Goal: Task Accomplishment & Management: Manage account settings

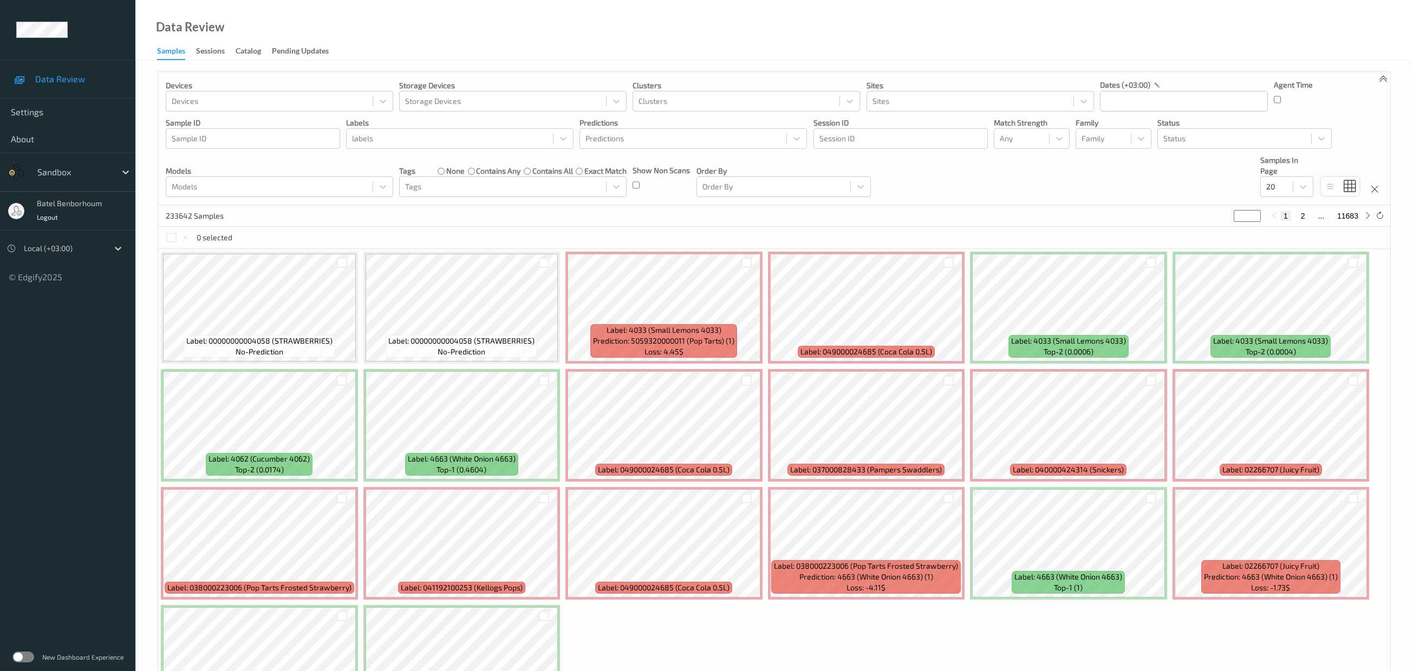
click at [25, 658] on label at bounding box center [23, 657] width 22 height 11
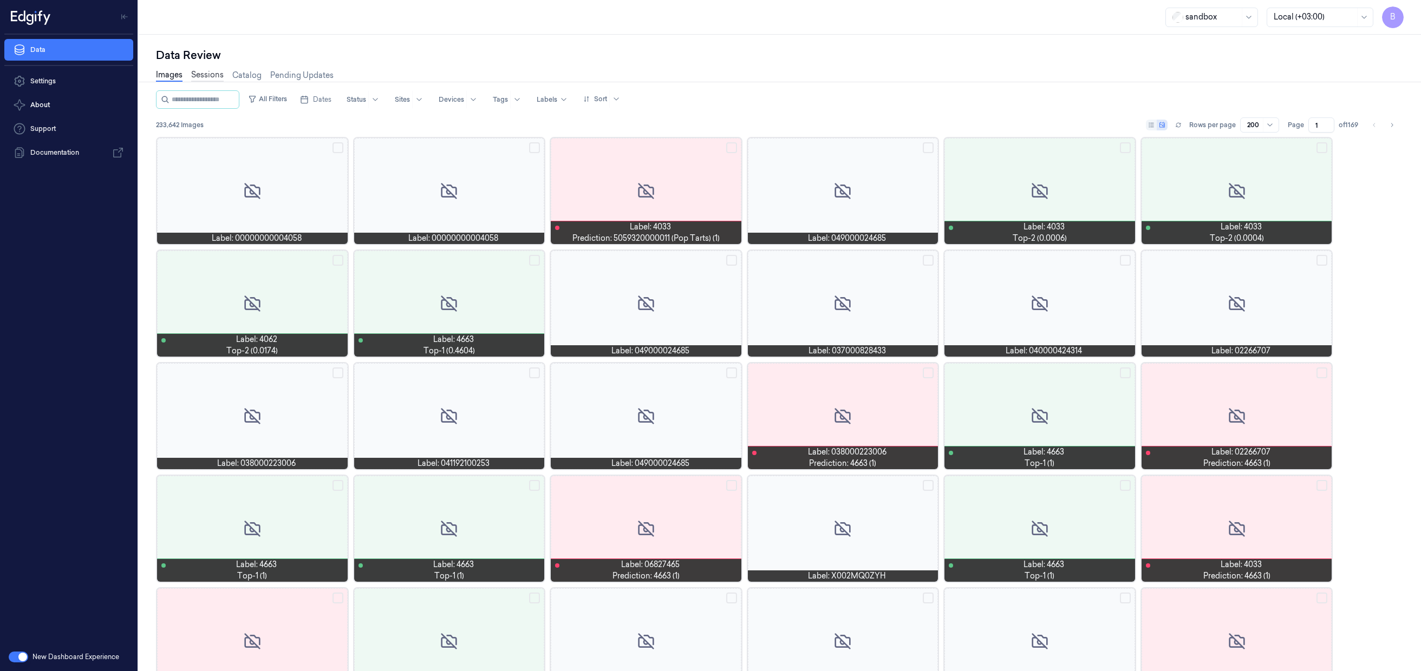
click at [217, 77] on link "Sessions" at bounding box center [207, 75] width 32 height 12
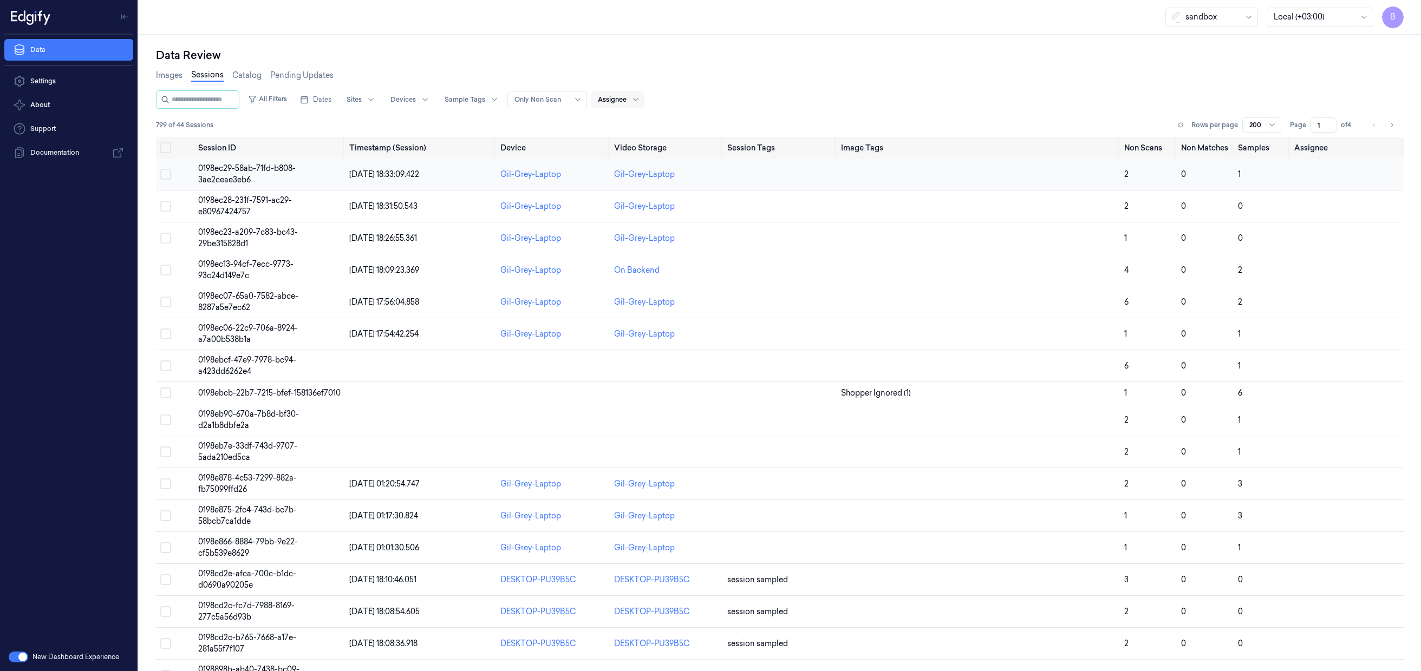
click at [167, 179] on button "Select row" at bounding box center [165, 174] width 11 height 11
click at [165, 210] on button "Select row" at bounding box center [165, 206] width 11 height 11
click at [167, 238] on button "Select row" at bounding box center [165, 238] width 11 height 11
click at [167, 148] on button "Select all" at bounding box center [165, 148] width 11 height 11
click at [163, 149] on button "Select all" at bounding box center [165, 148] width 11 height 11
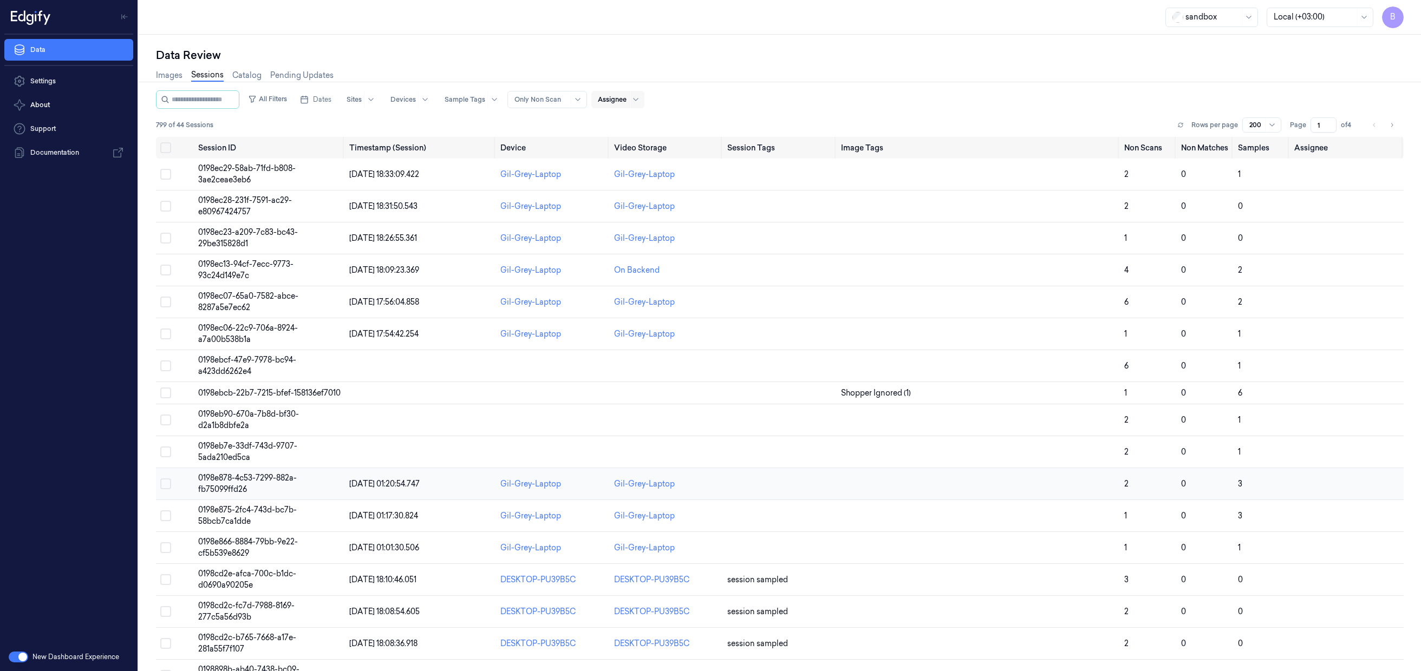
click at [243, 489] on span "0198e878-4c53-7299-882a-fb75099ffd26" at bounding box center [247, 483] width 99 height 21
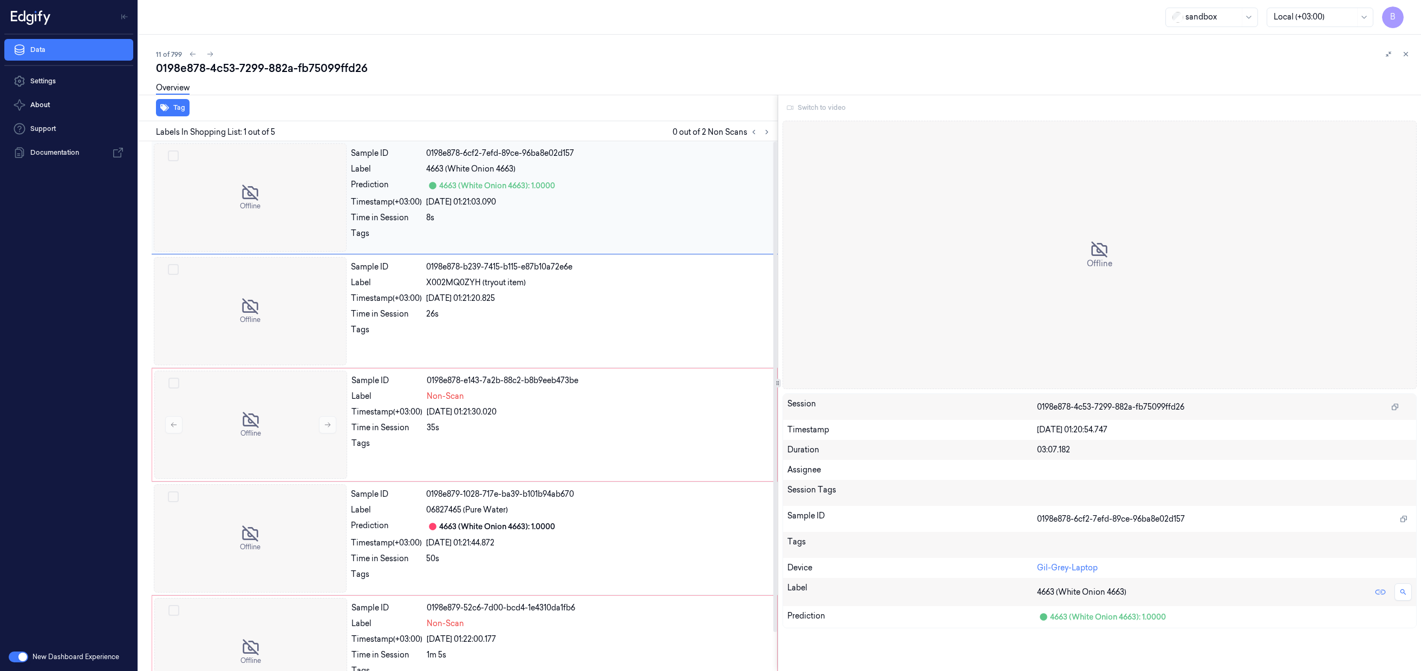
click at [709, 225] on div "Sample ID 0198e878-6cf2-7efd-89ce-96ba8e02d157 Label 4663 (White Onion 4663) Pr…" at bounding box center [561, 198] width 429 height 108
click at [1409, 55] on icon at bounding box center [1406, 54] width 8 height 8
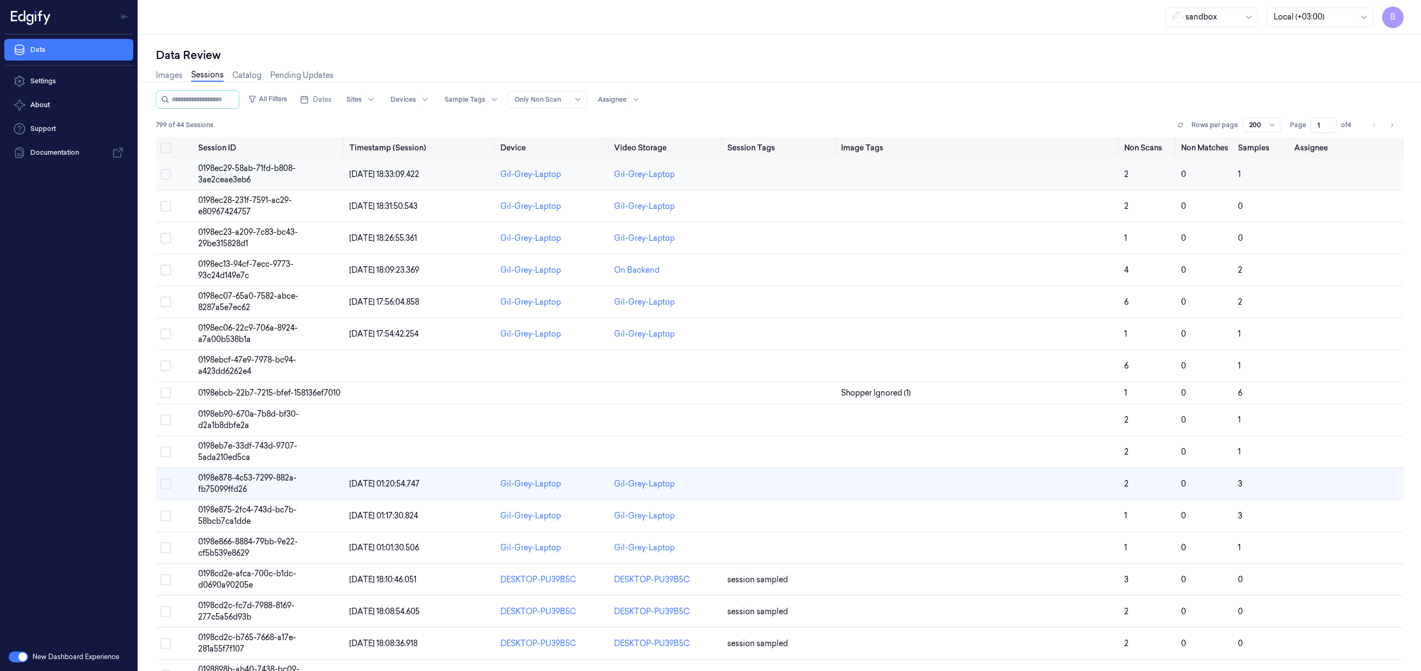
click at [254, 177] on td "0198ec29-58ab-71fd-b808-3ae2ceae3eb6" at bounding box center [269, 175] width 151 height 32
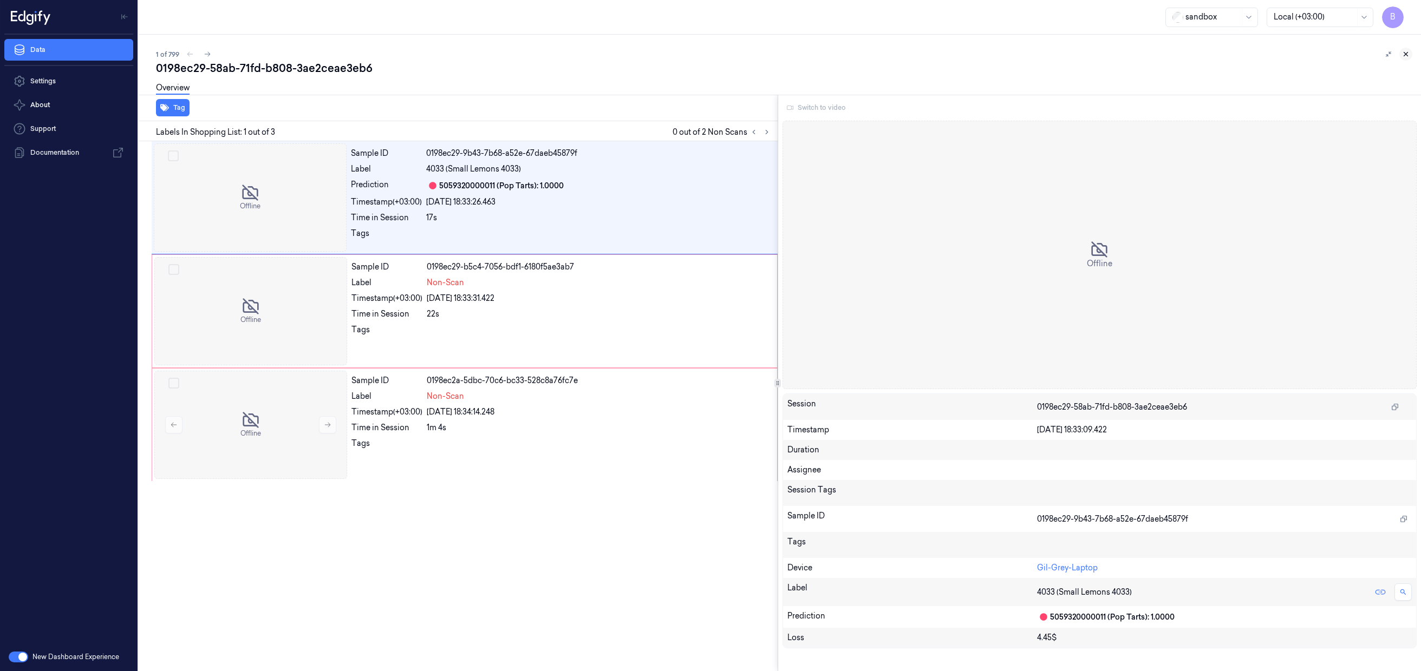
click at [1405, 54] on icon at bounding box center [1406, 54] width 8 height 8
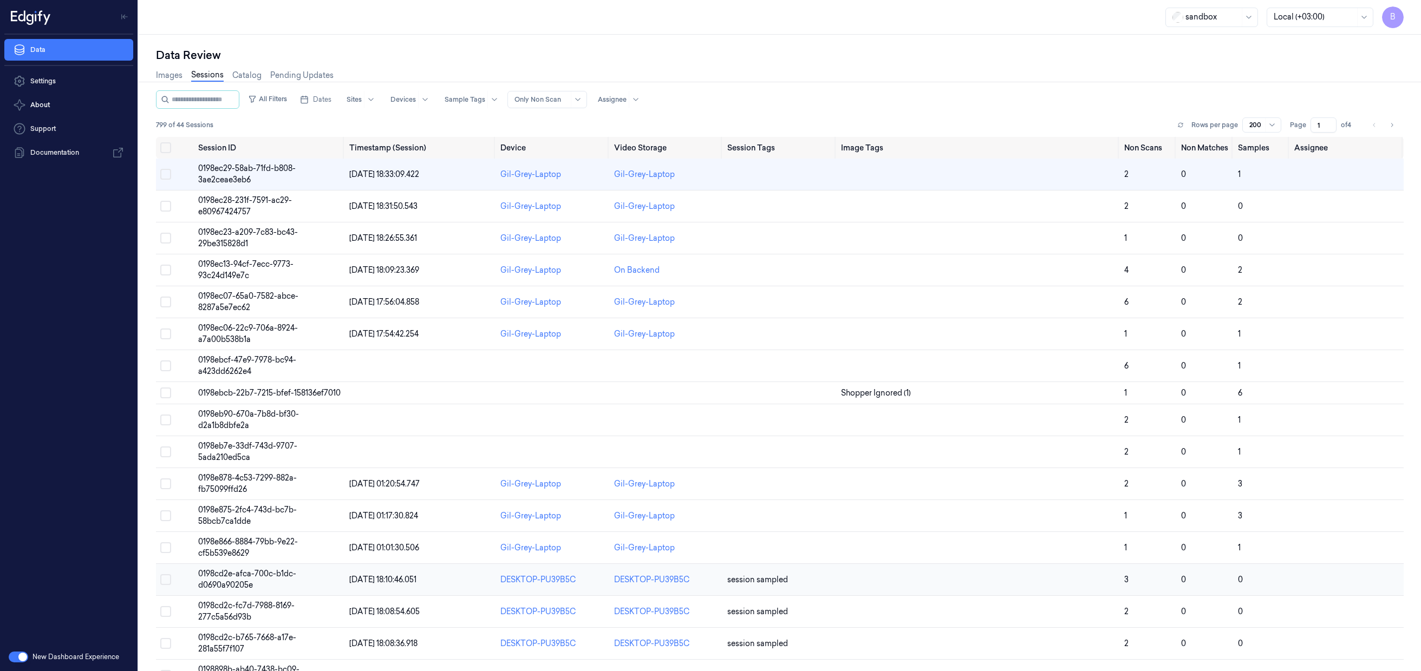
click at [258, 582] on td "0198cd2e-afca-700c-b1dc-d0690a90205e" at bounding box center [269, 580] width 151 height 32
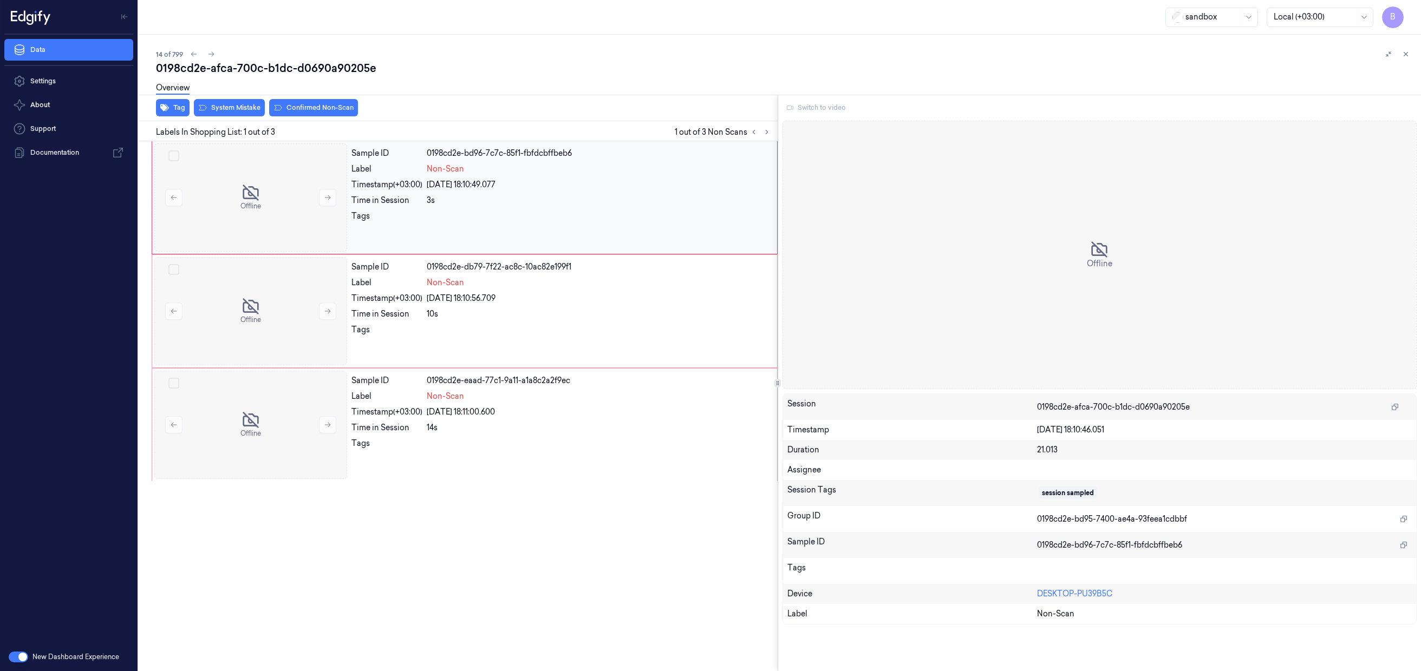
click at [584, 210] on div "Sample ID 0198cd2e-bd96-7c7c-85f1-fbfdcbffbeb6 Label Non-Scan Timestamp (+03:00…" at bounding box center [561, 198] width 428 height 108
click at [620, 335] on div at bounding box center [599, 332] width 344 height 17
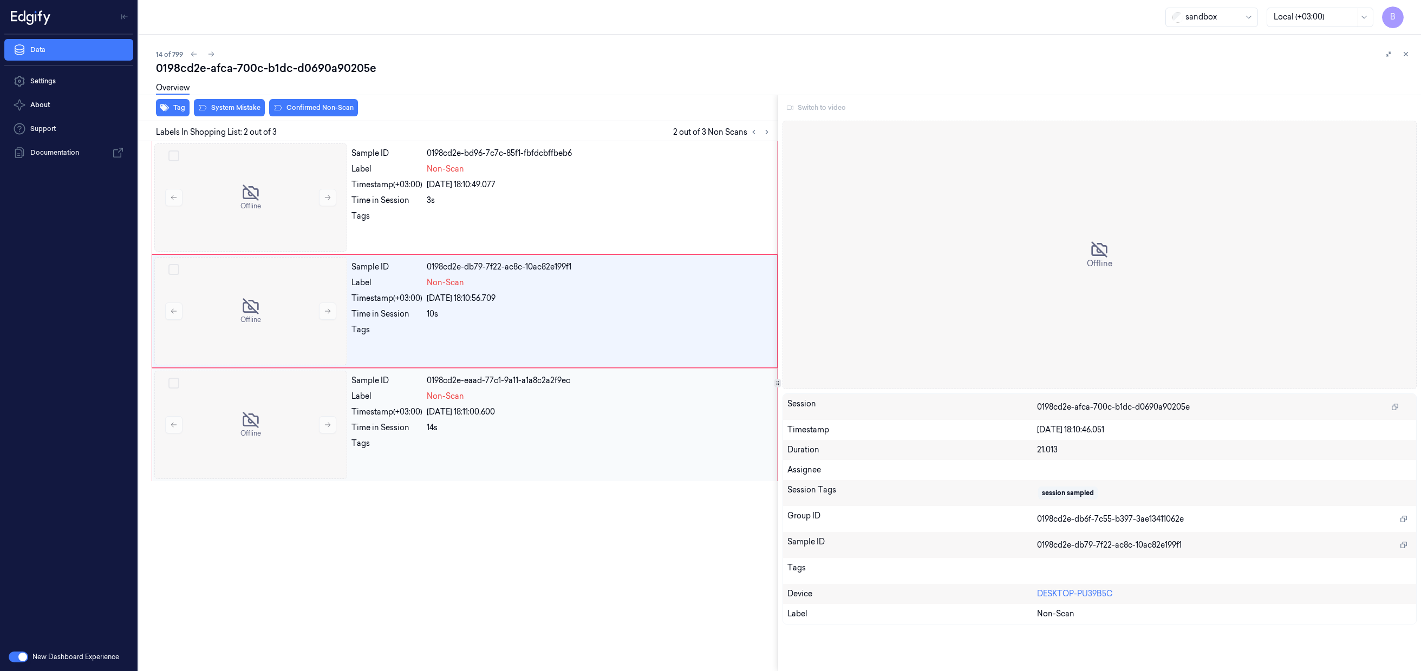
click at [560, 428] on div "14s" at bounding box center [599, 427] width 344 height 11
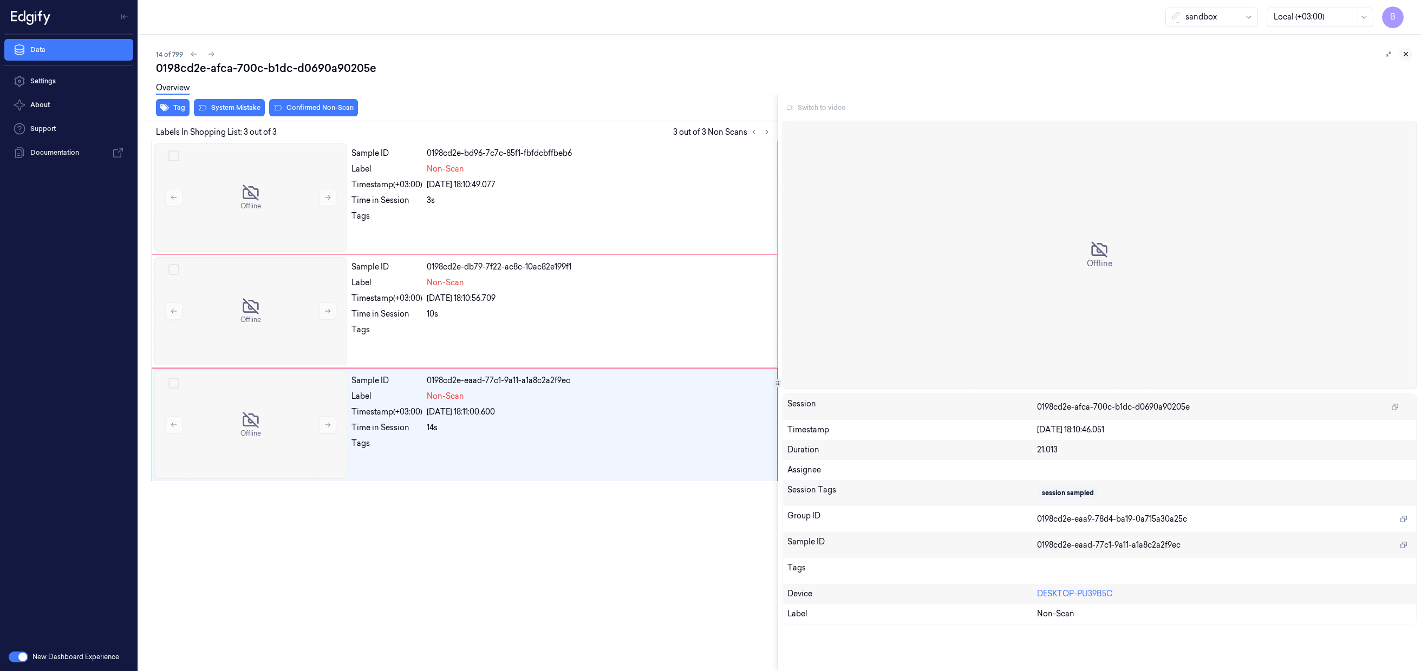
click at [1408, 56] on icon at bounding box center [1406, 54] width 8 height 8
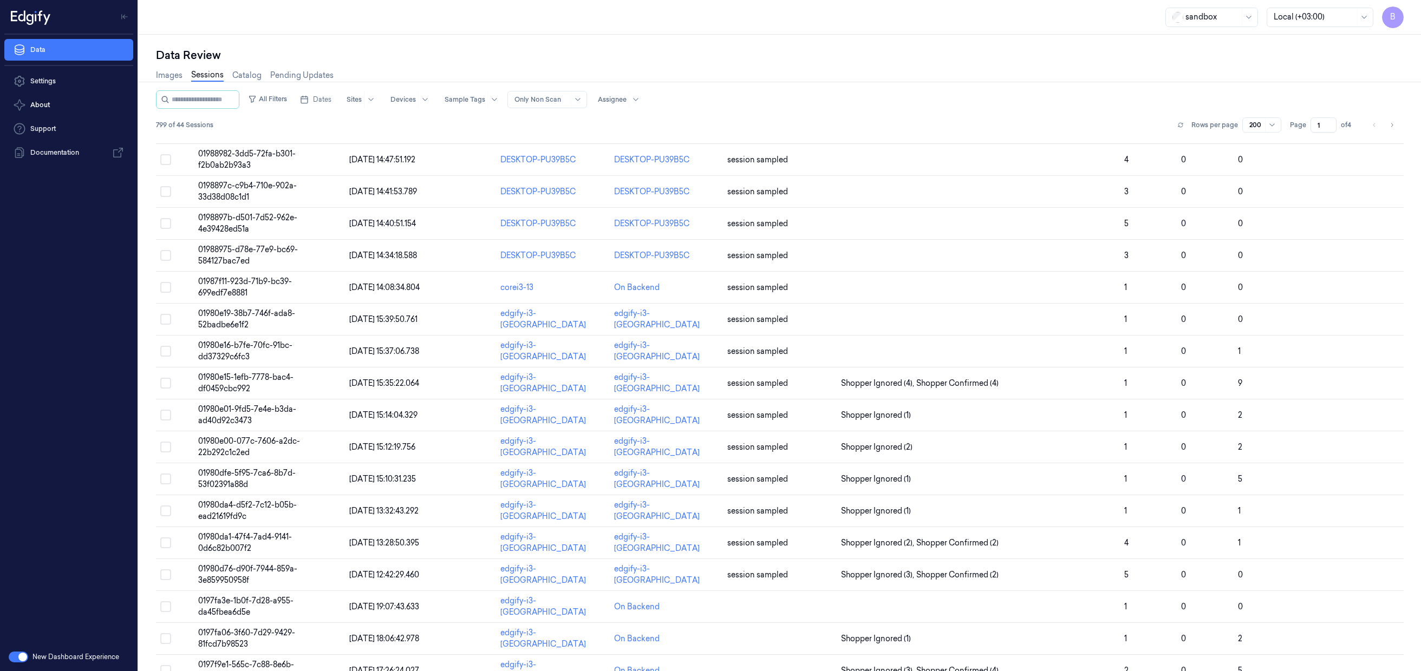
scroll to position [971, 0]
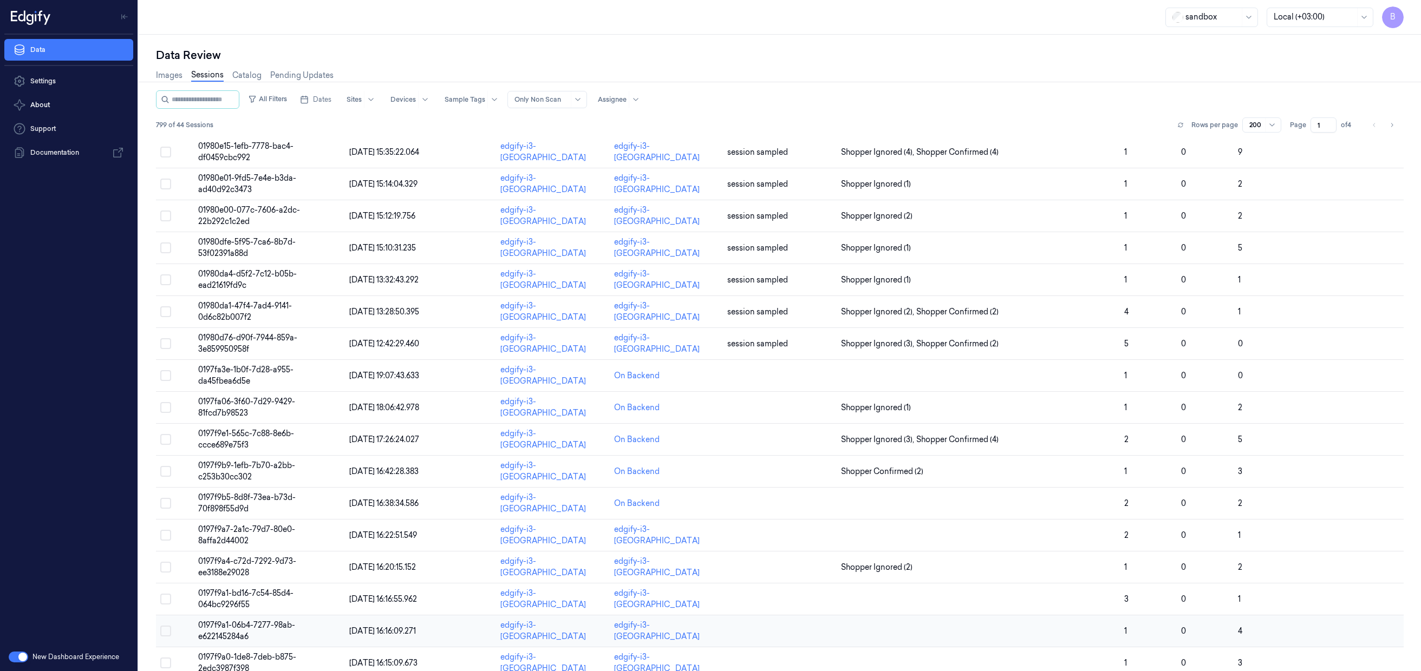
click at [282, 635] on td "0197f9a1-06b4-7277-98ab-e622145284a6" at bounding box center [269, 632] width 151 height 32
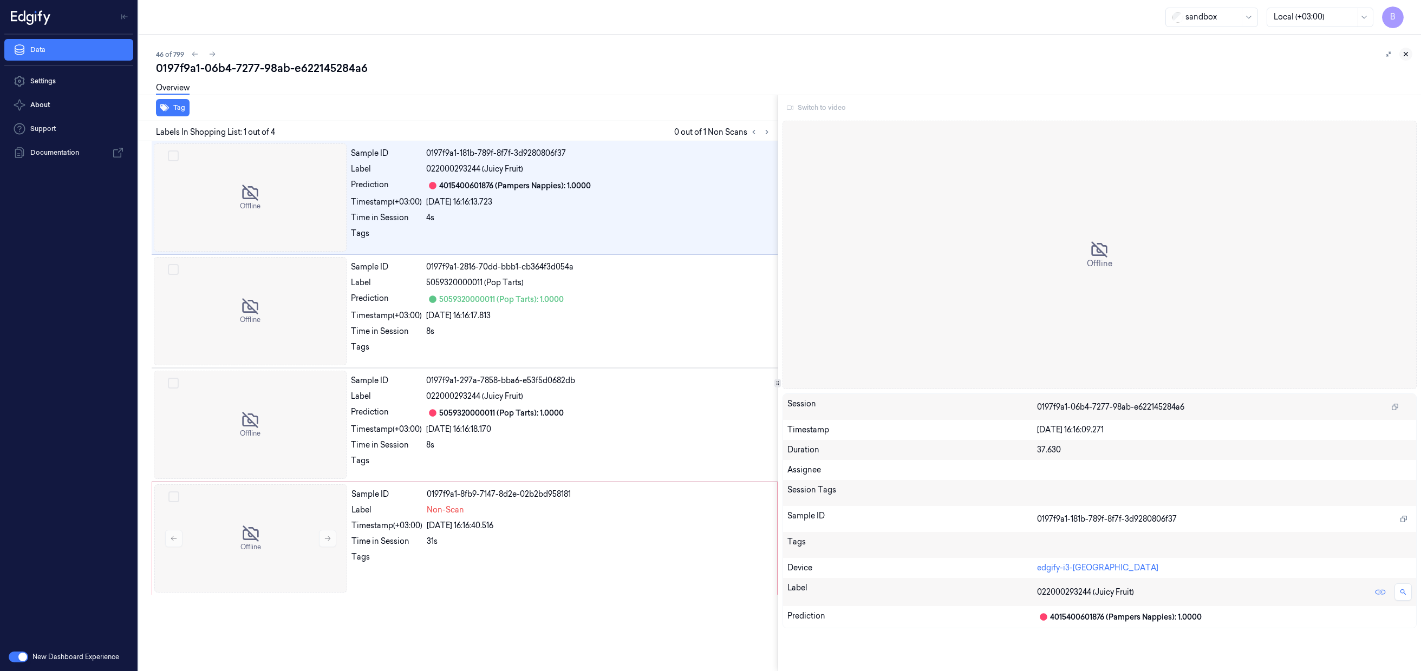
click at [1408, 56] on icon at bounding box center [1406, 54] width 8 height 8
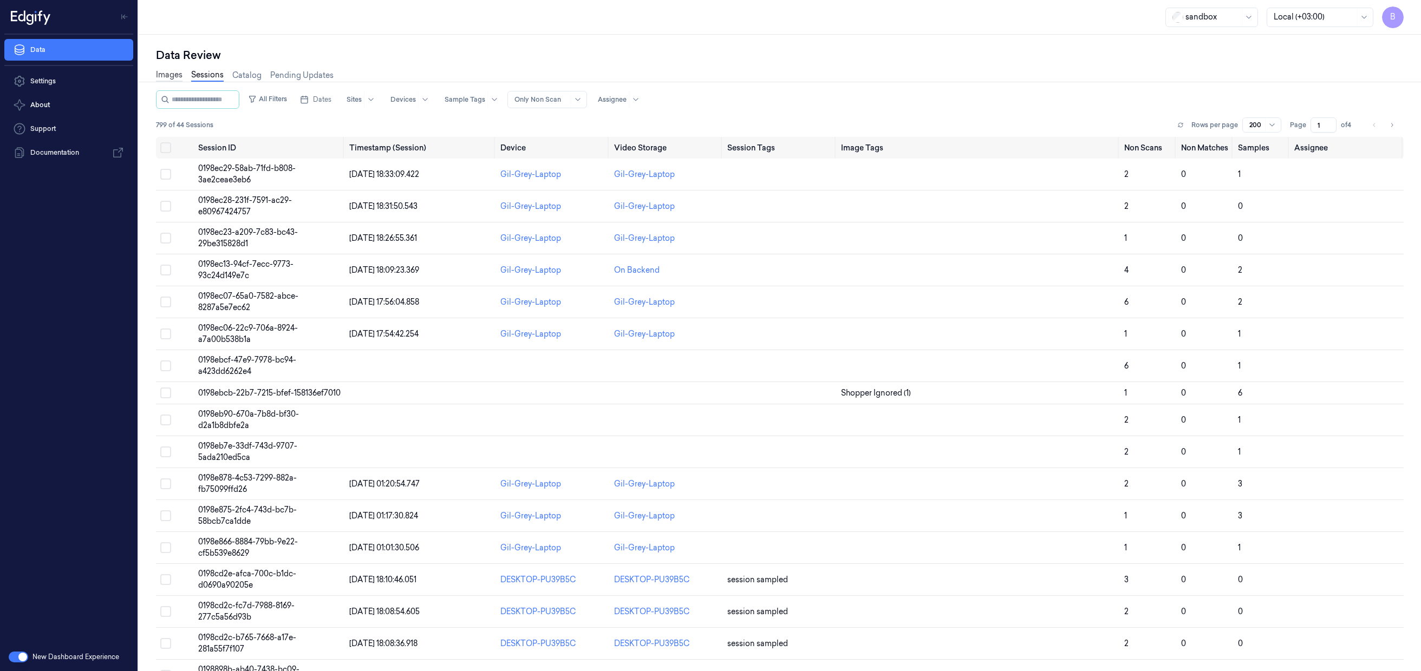
click at [175, 78] on link "Images" at bounding box center [169, 75] width 27 height 12
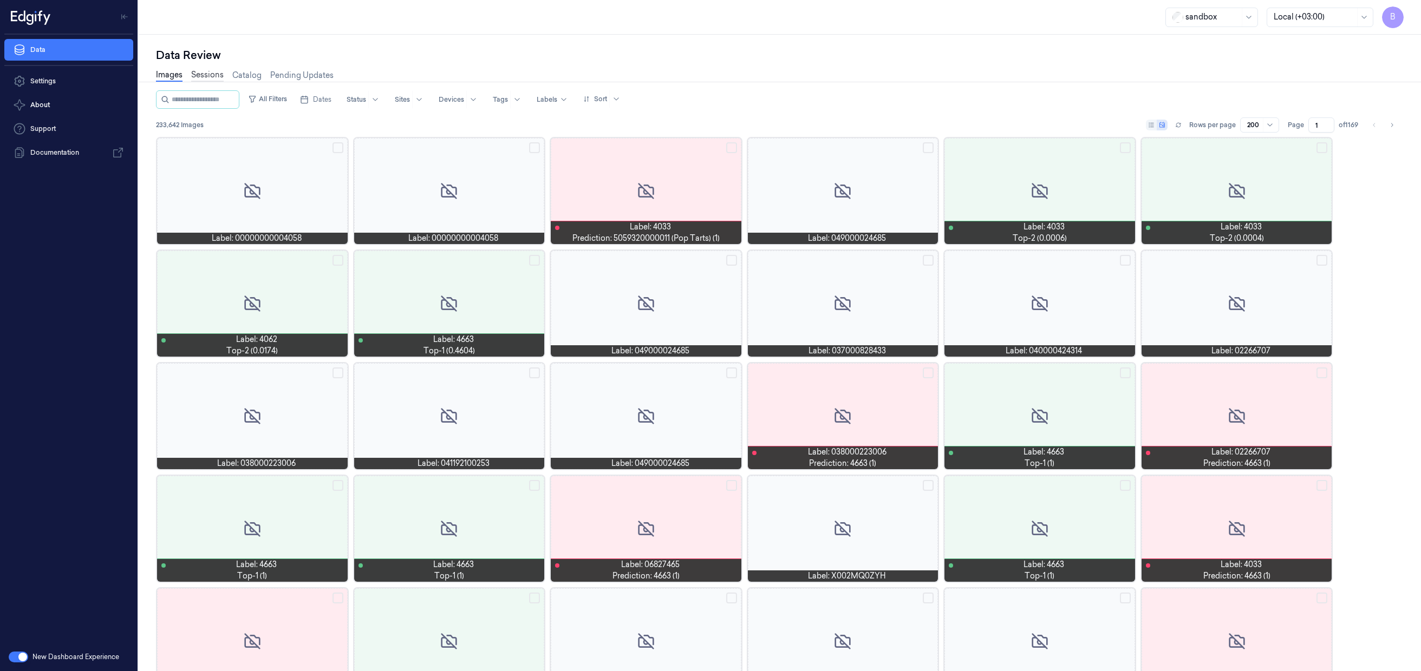
click at [212, 75] on link "Sessions" at bounding box center [207, 75] width 32 height 12
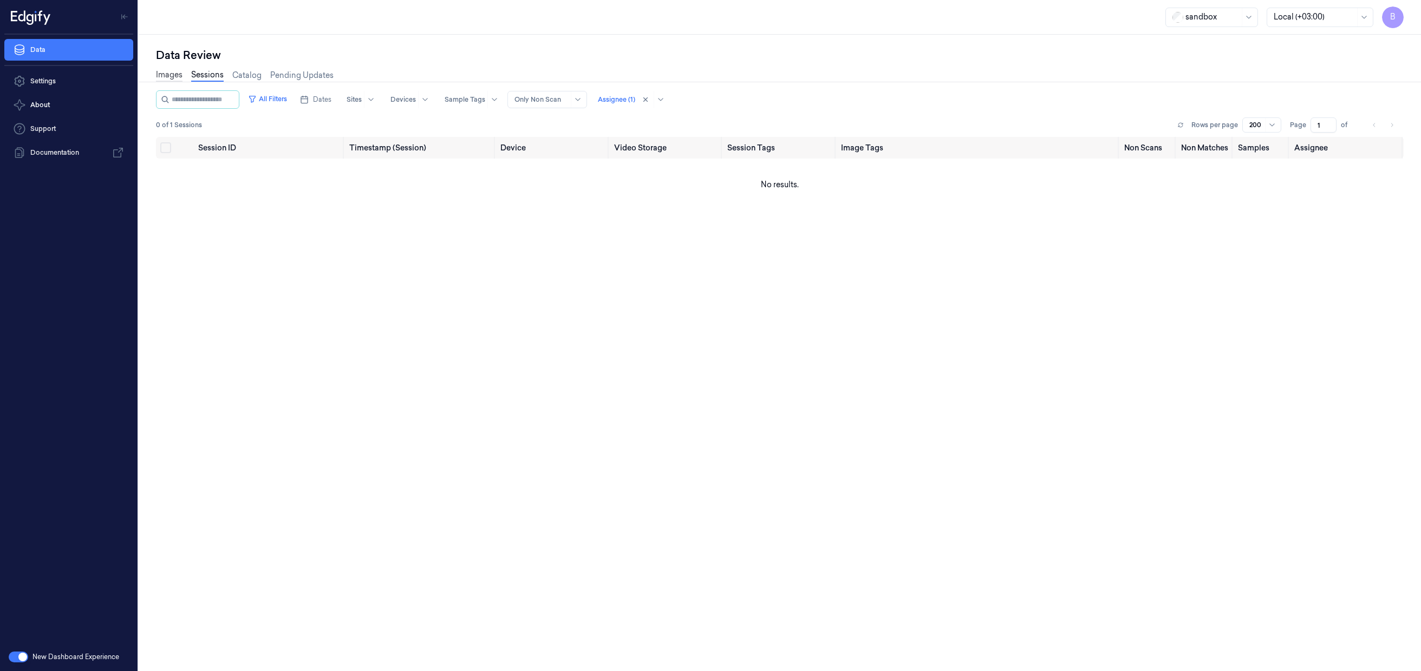
click at [166, 81] on link "Images" at bounding box center [169, 75] width 27 height 12
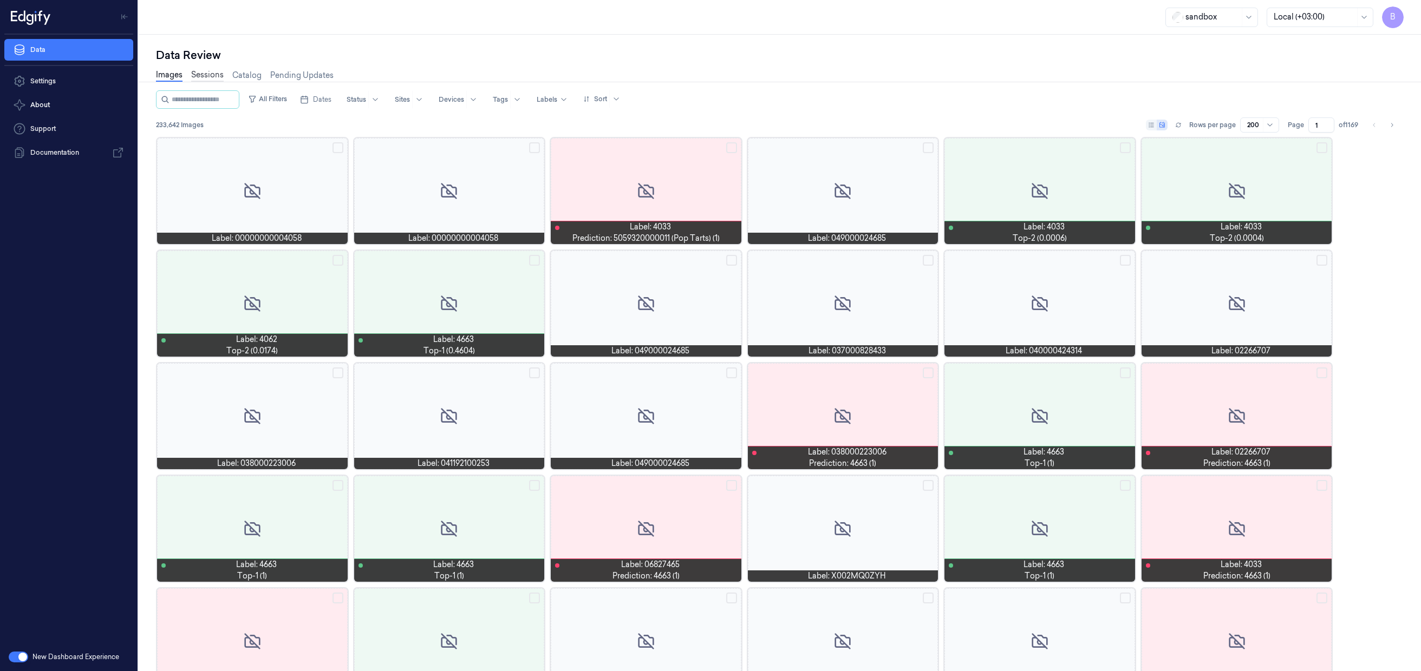
click at [211, 75] on link "Sessions" at bounding box center [207, 75] width 32 height 12
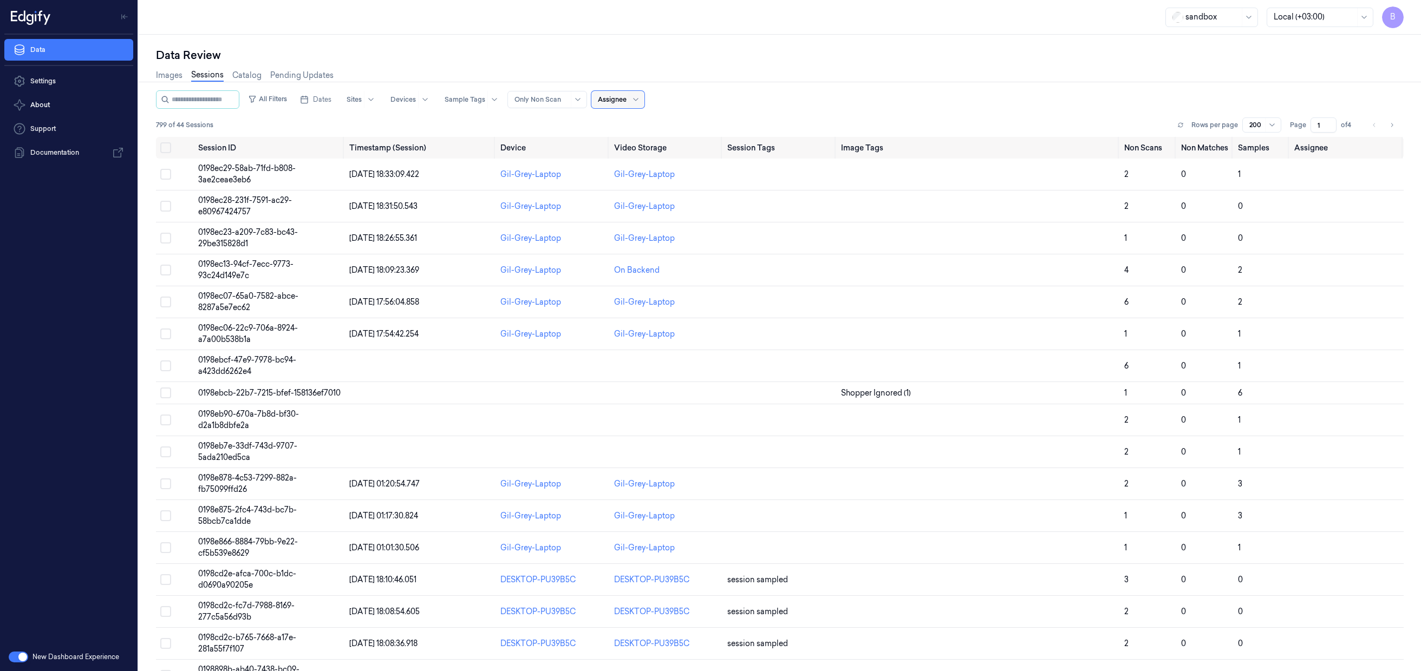
click at [508, 53] on div "Data Review" at bounding box center [780, 55] width 1248 height 15
click at [168, 77] on link "Images" at bounding box center [169, 75] width 27 height 12
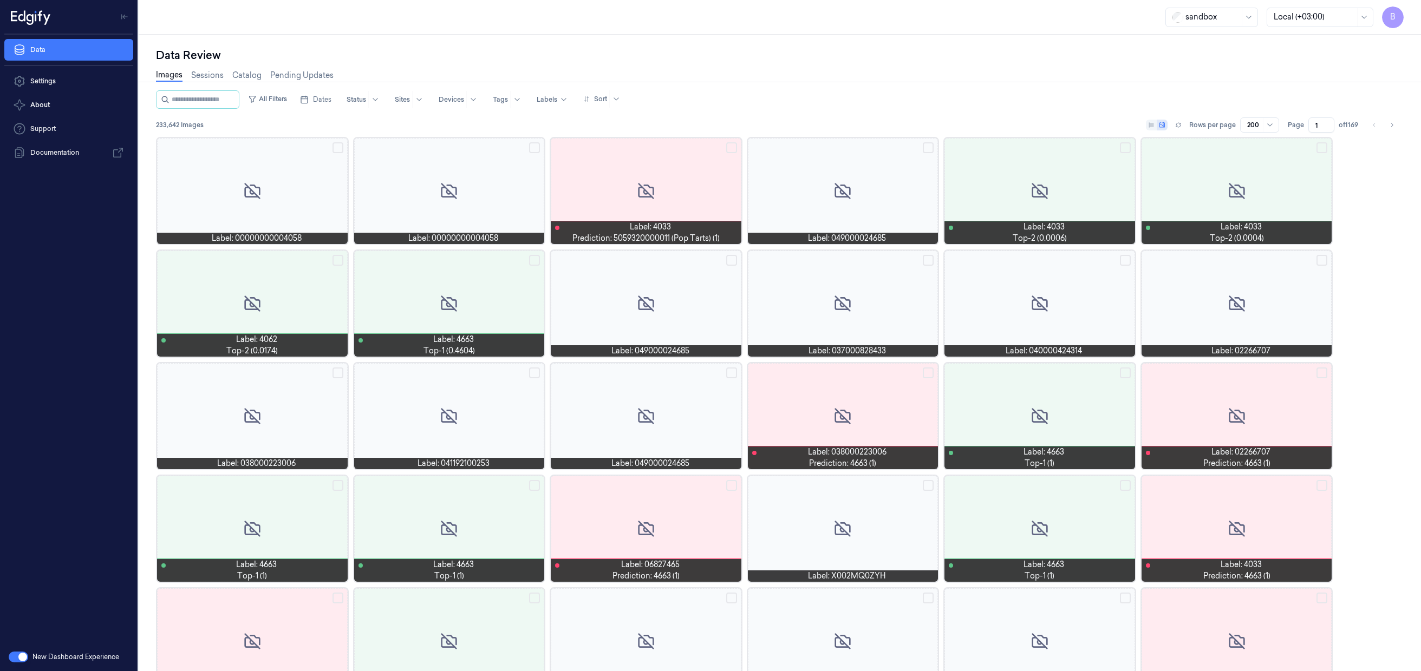
click at [1399, 22] on span "B" at bounding box center [1393, 17] width 22 height 22
click at [1313, 146] on span "Logout" at bounding box center [1334, 147] width 129 height 10
